Goal: Task Accomplishment & Management: Manage account settings

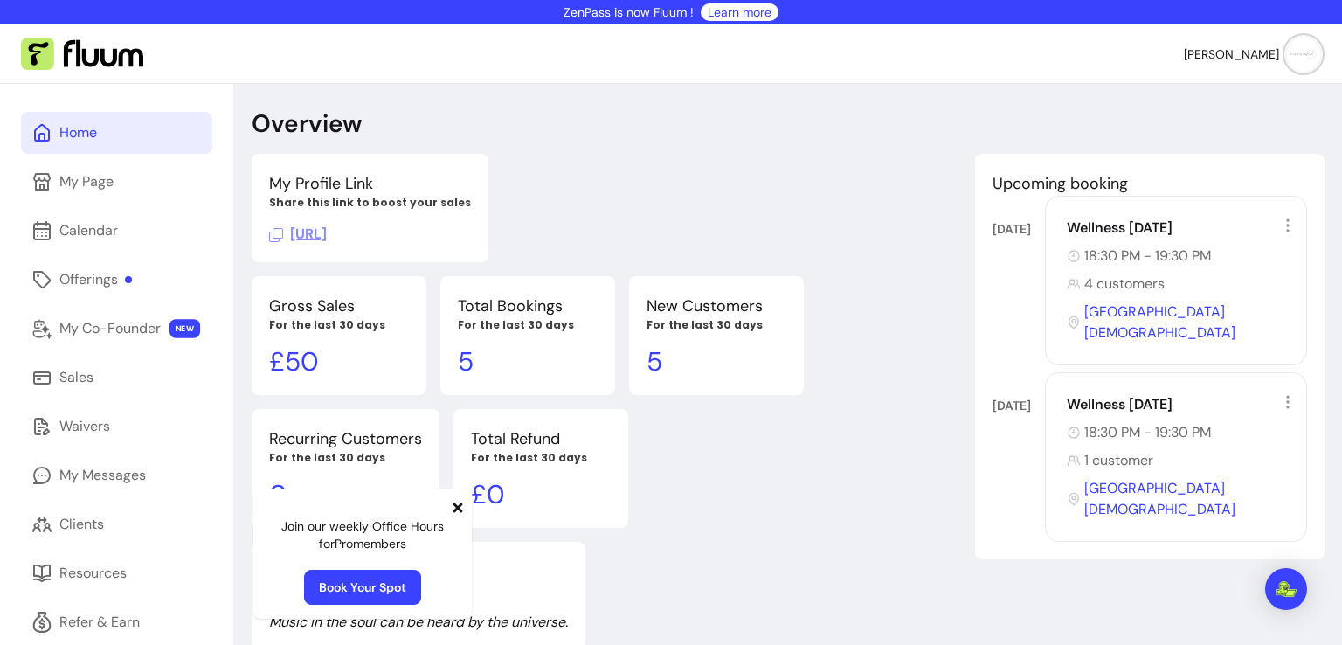
click at [458, 508] on icon at bounding box center [459, 508] width 10 height 10
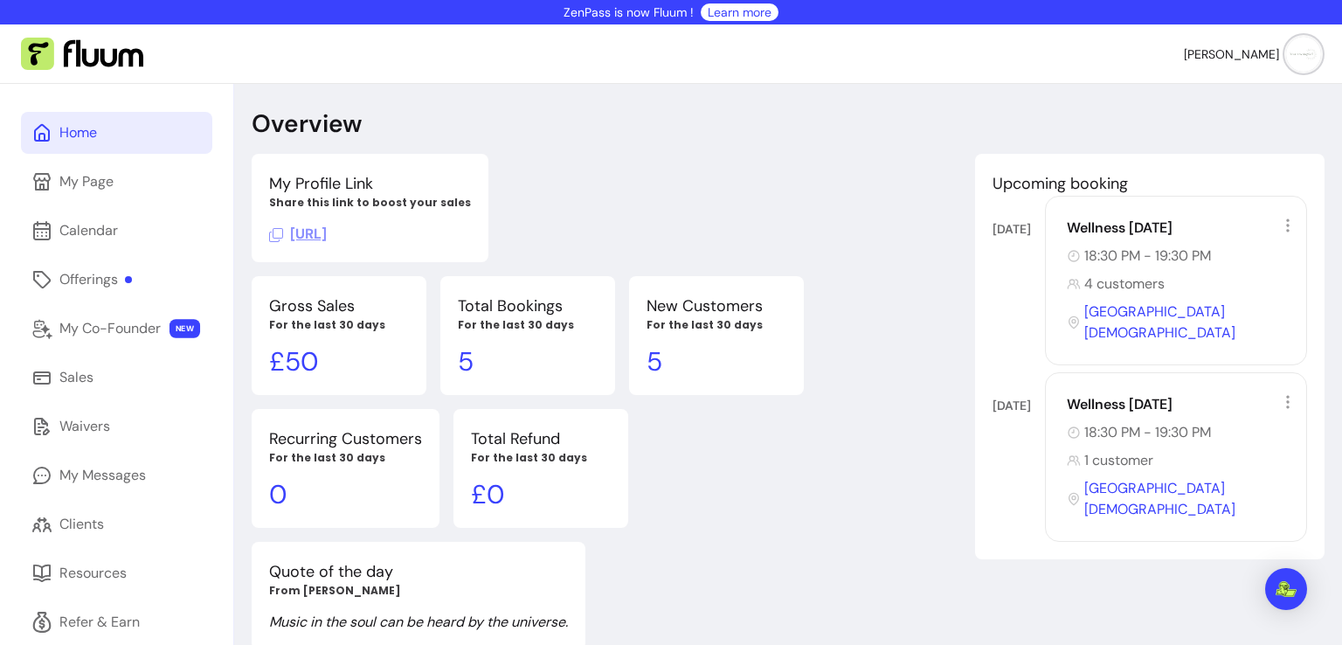
click at [327, 235] on span "[URL]" at bounding box center [298, 234] width 58 height 18
click at [327, 238] on span "[URL]" at bounding box center [298, 234] width 58 height 18
click at [95, 133] on div "Home" at bounding box center [78, 132] width 38 height 21
click at [90, 267] on link "Offerings" at bounding box center [116, 280] width 191 height 42
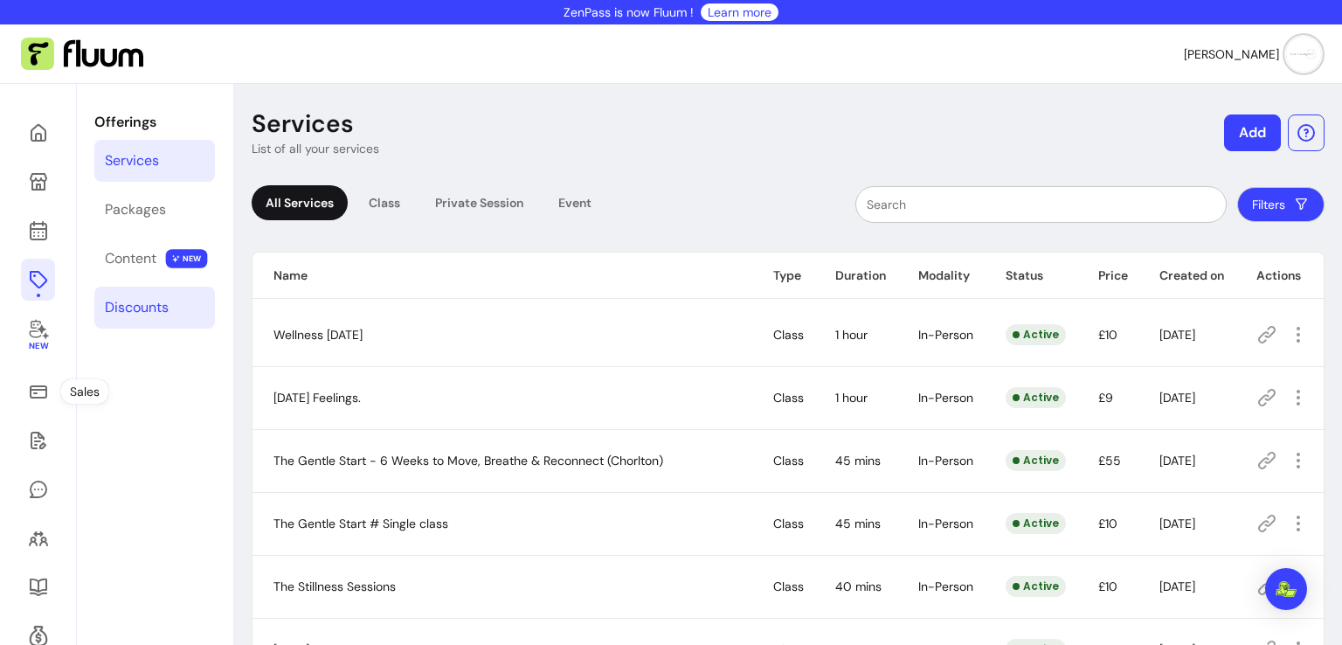
click at [128, 295] on link "Discounts" at bounding box center [154, 308] width 121 height 42
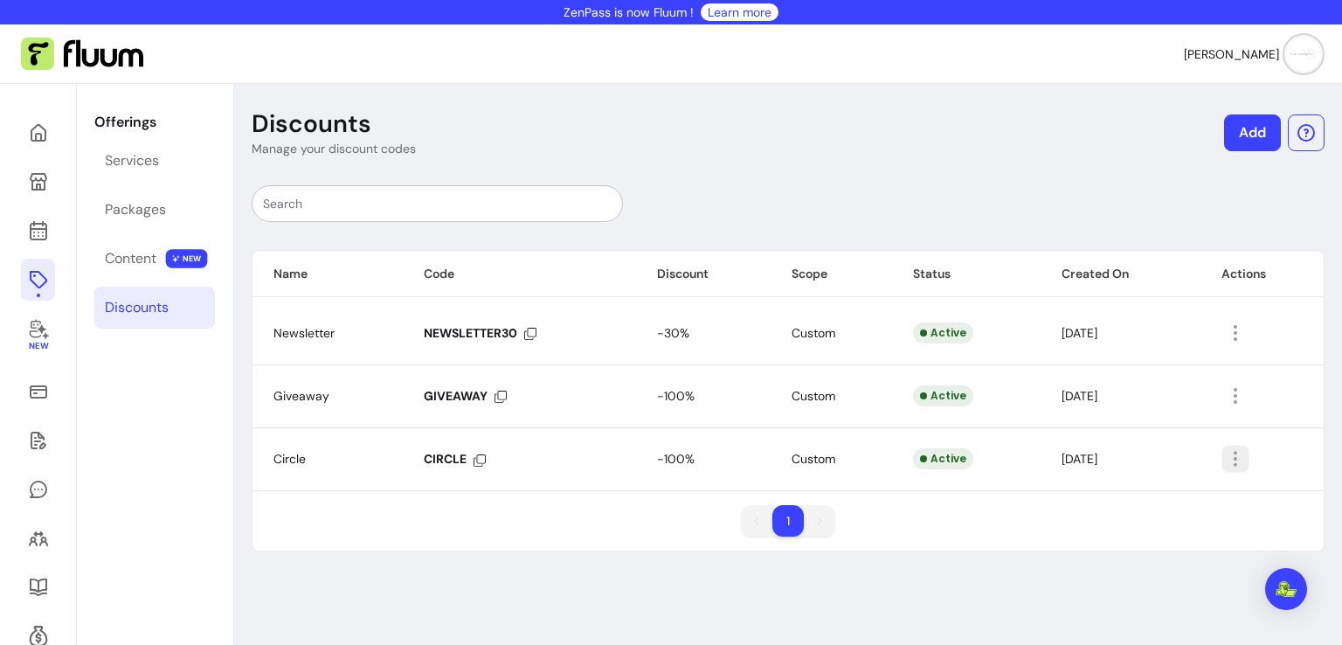
click at [1231, 459] on icon "button" at bounding box center [1235, 459] width 20 height 20
click at [1180, 492] on span "Amend" at bounding box center [1162, 497] width 128 height 17
select select "******"
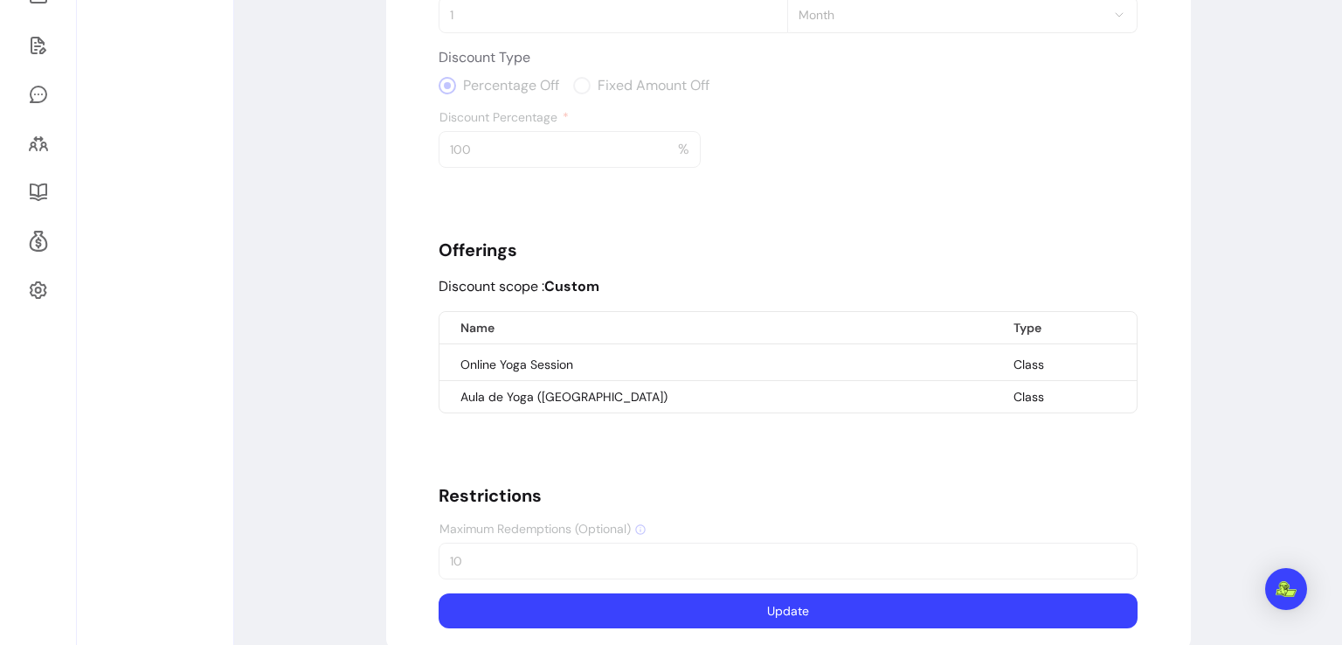
scroll to position [421, 0]
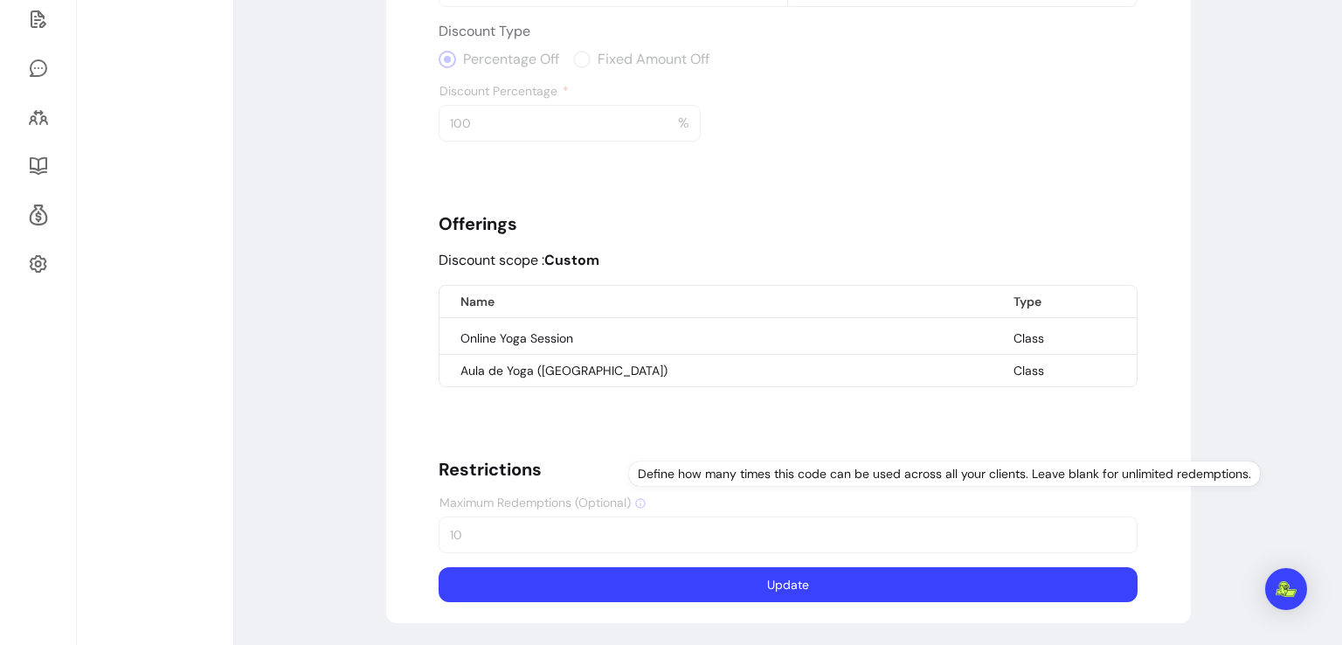
click at [635, 498] on icon at bounding box center [641, 503] width 12 height 12
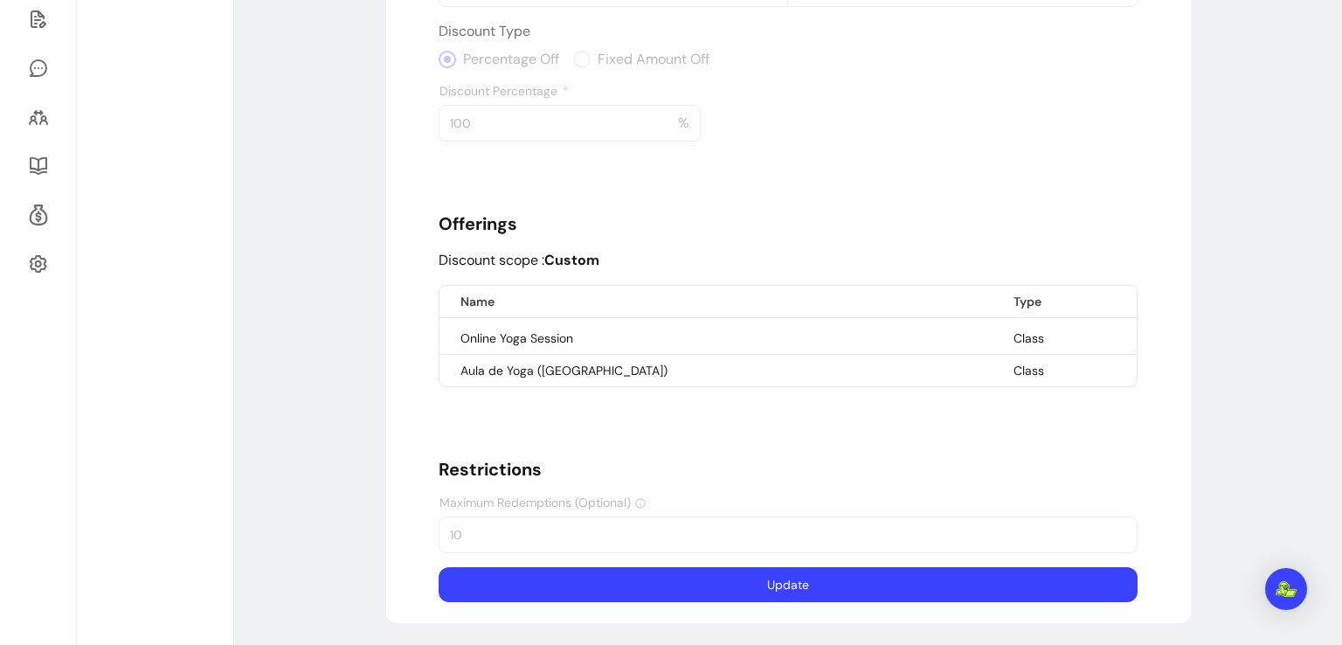
click at [546, 524] on div "Discount Details Discount Name Circle This name will appear on your client's in…" at bounding box center [788, 178] width 699 height 849
drag, startPoint x: 546, startPoint y: 524, endPoint x: 1342, endPoint y: 397, distance: 805.5
click at [1342, 397] on div "ZenPass is now Fluum ! Learn more [PERSON_NAME] New Offerings Services Packages…" at bounding box center [671, 322] width 1342 height 645
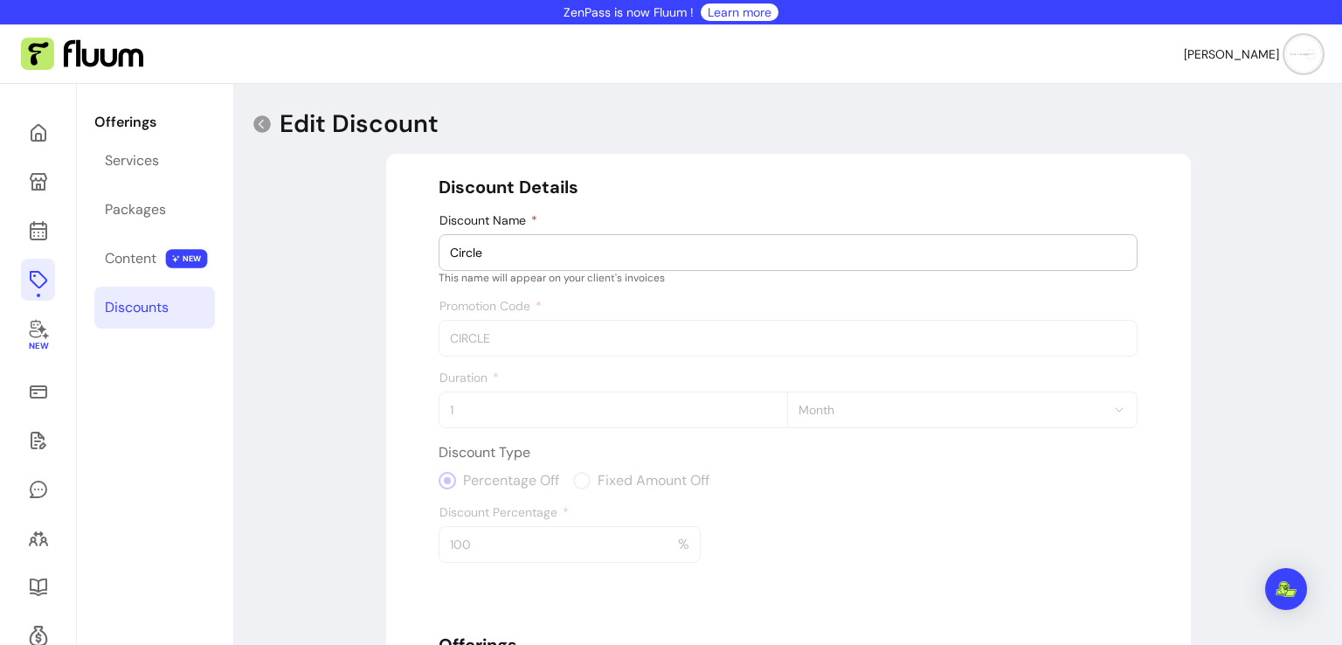
drag, startPoint x: 488, startPoint y: 251, endPoint x: 454, endPoint y: 348, distance: 102.8
click at [454, 348] on div "Discount Details Discount Name Circle This name will appear on your client's in…" at bounding box center [788, 599] width 699 height 849
drag, startPoint x: 454, startPoint y: 348, endPoint x: 328, endPoint y: 153, distance: 232.0
click at [328, 153] on div "Edit Discount Discount Details Discount Name Circle This name will appear on yo…" at bounding box center [788, 576] width 1108 height 985
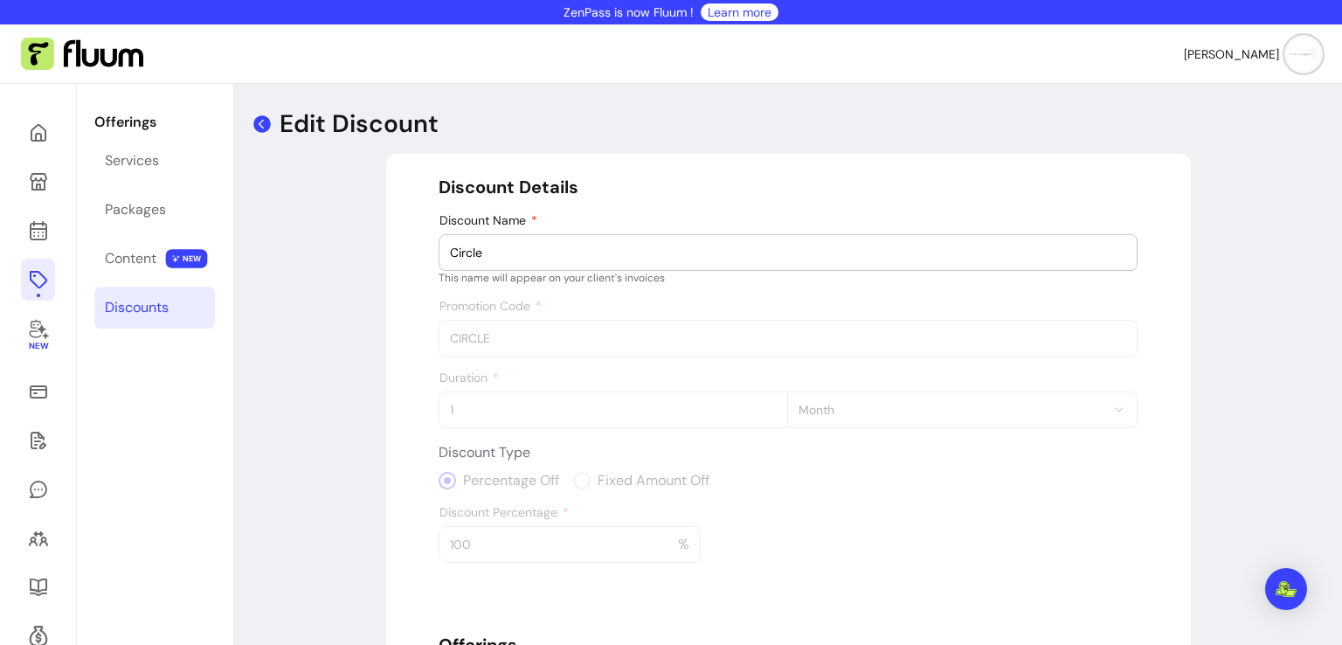
click at [267, 120] on icon at bounding box center [261, 123] width 17 height 17
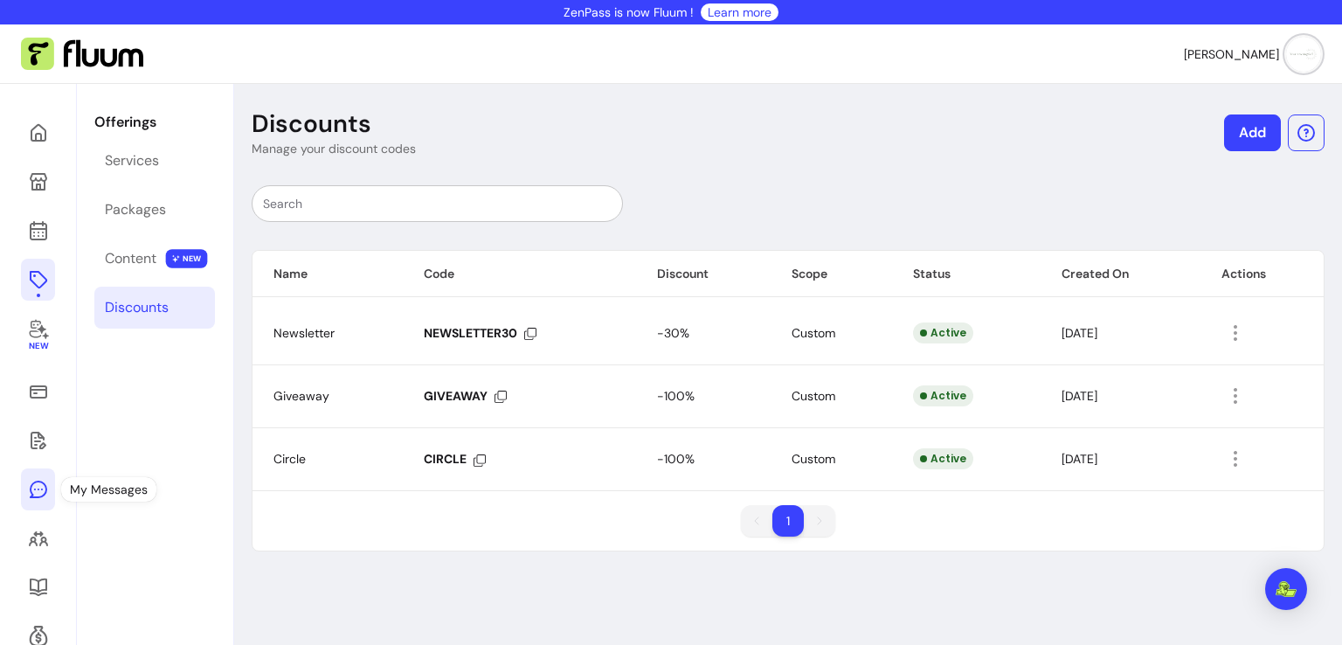
click at [32, 488] on icon at bounding box center [38, 489] width 21 height 21
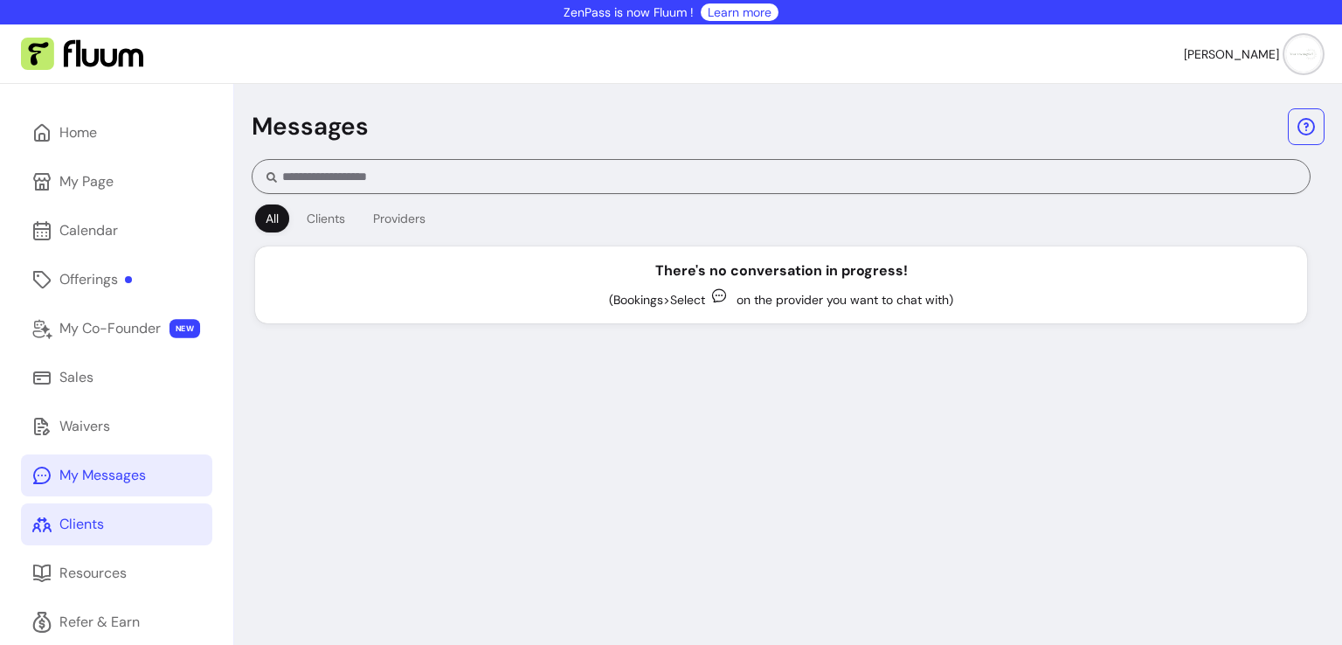
click at [104, 537] on link "Clients" at bounding box center [116, 524] width 191 height 42
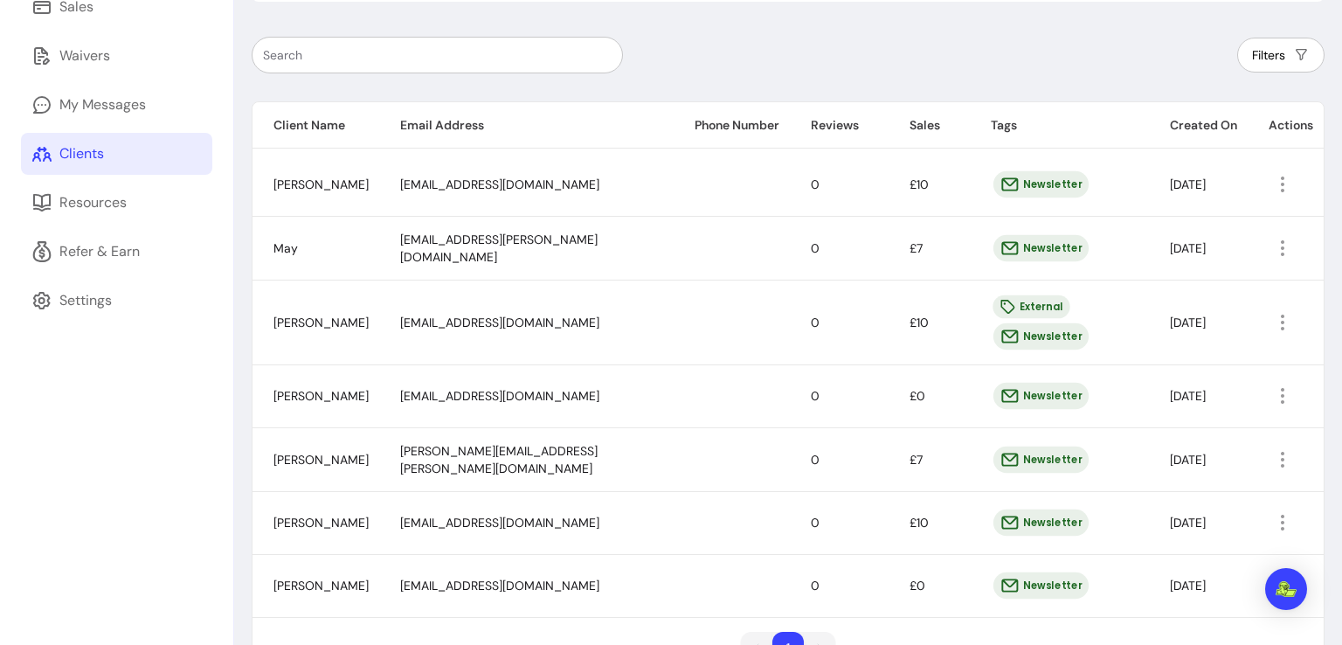
scroll to position [404, 0]
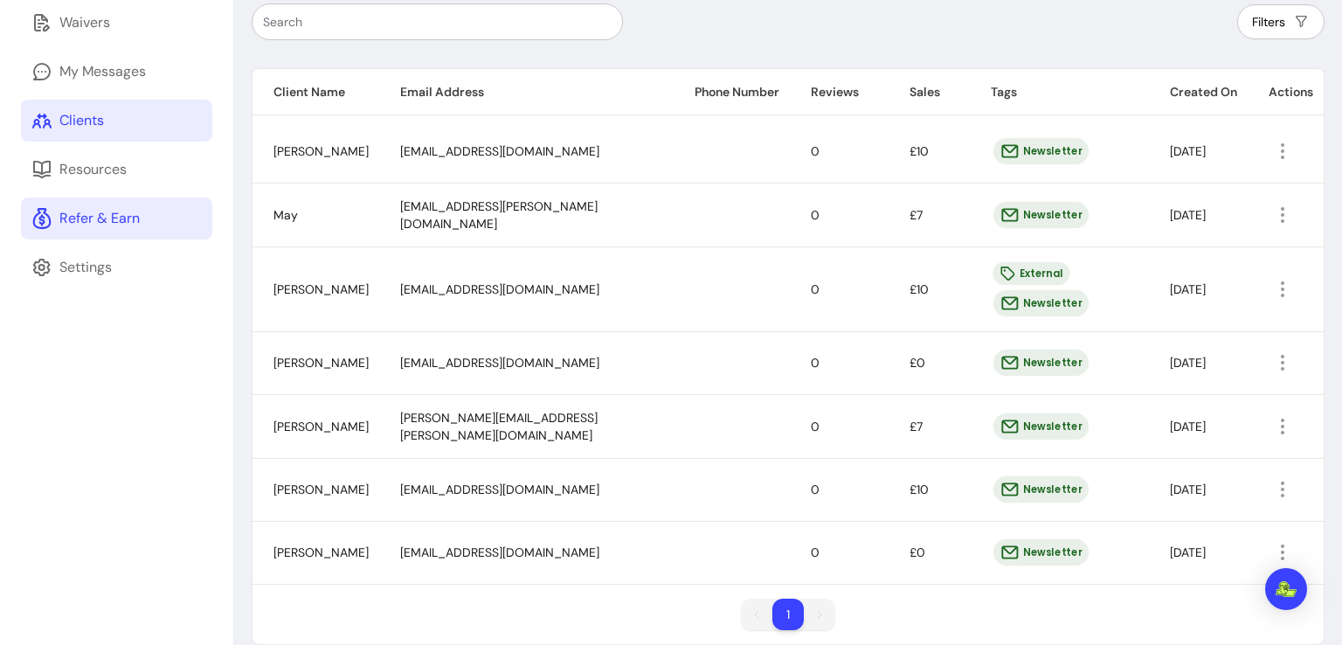
click at [91, 219] on div "Refer & Earn" at bounding box center [99, 218] width 80 height 21
